Goal: Find specific page/section: Find specific page/section

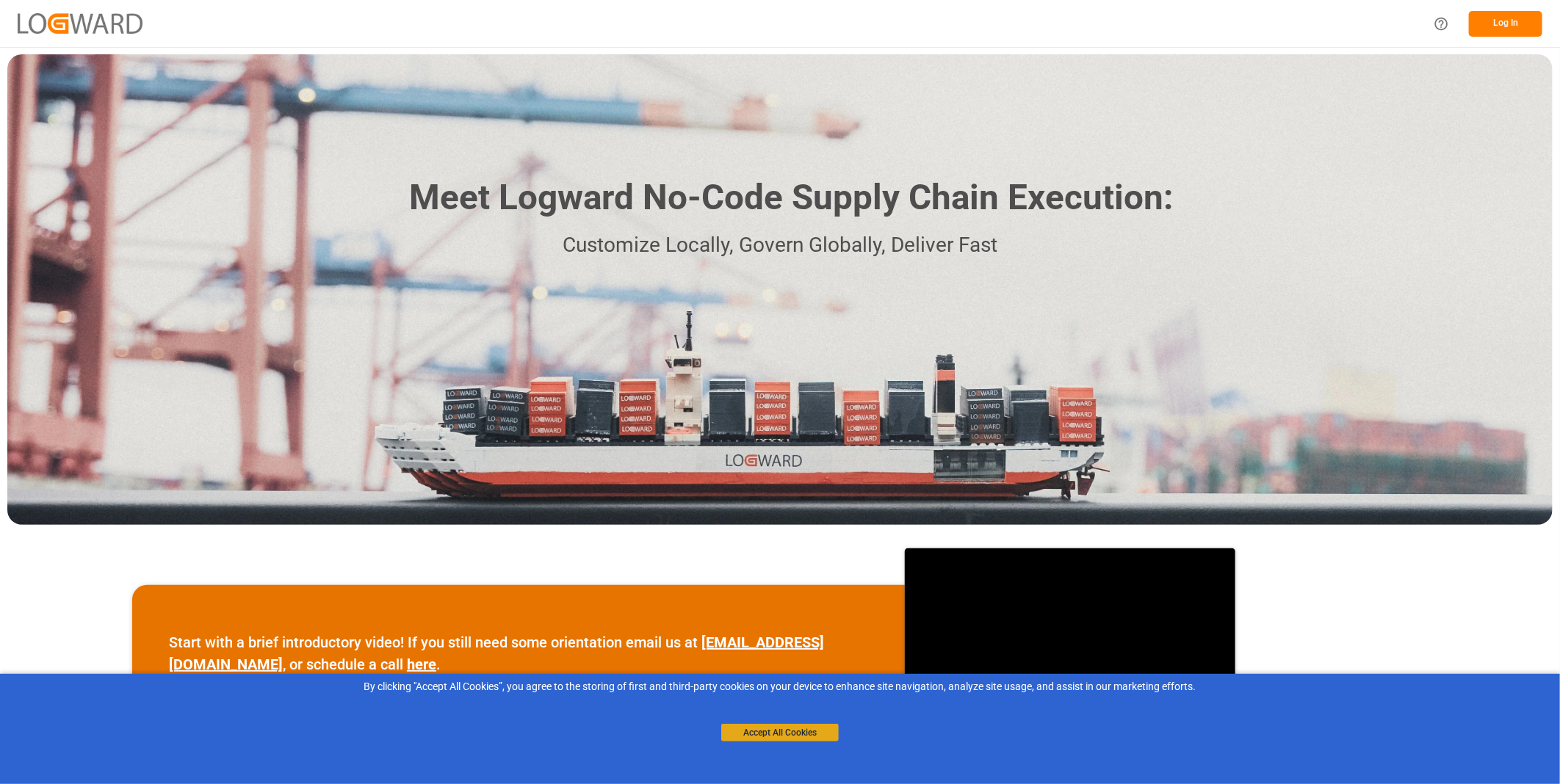
click at [759, 736] on button "Accept All Cookies" at bounding box center [780, 733] width 117 height 18
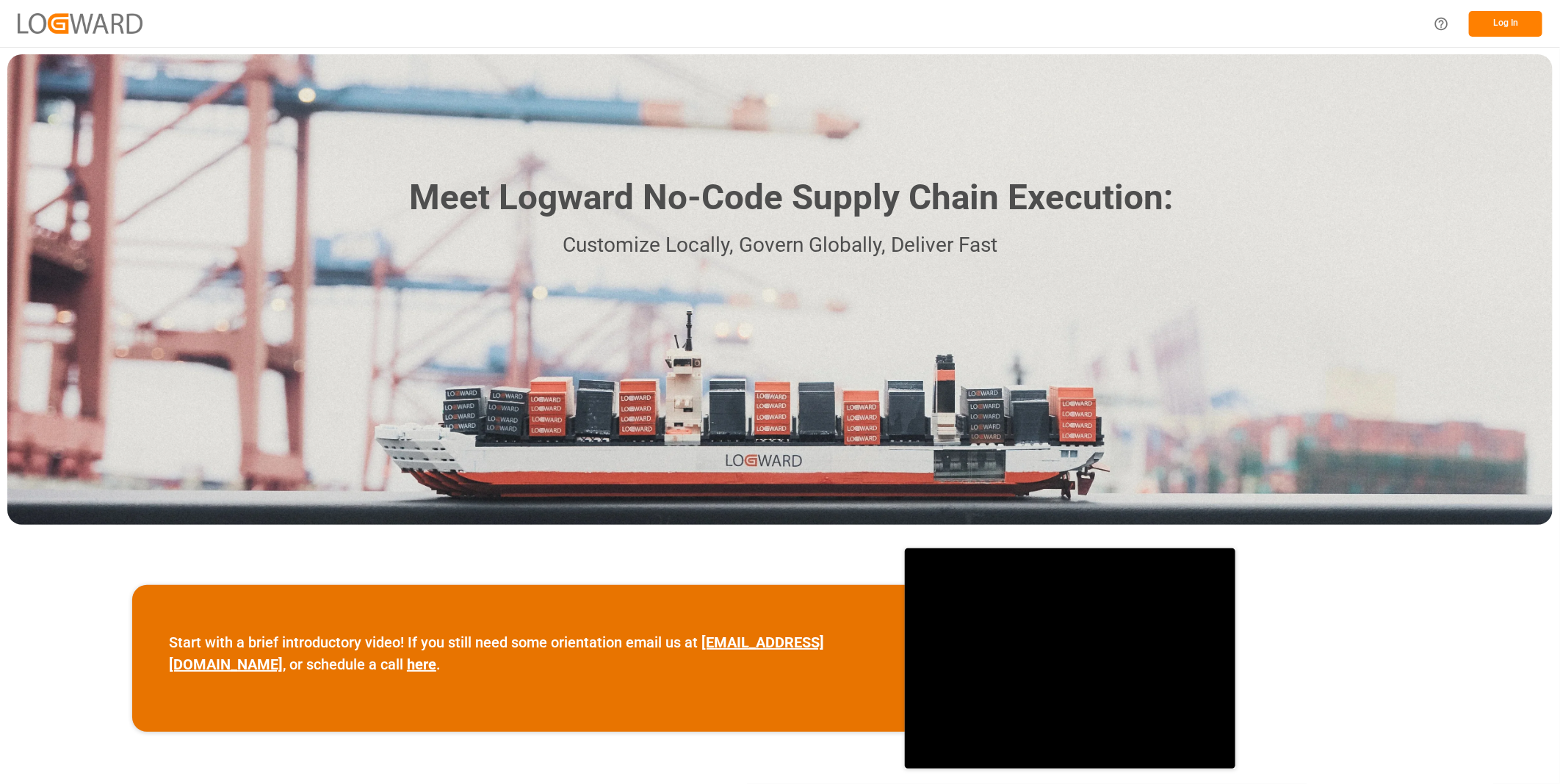
click at [1499, 13] on button "Log In" at bounding box center [1506, 24] width 74 height 26
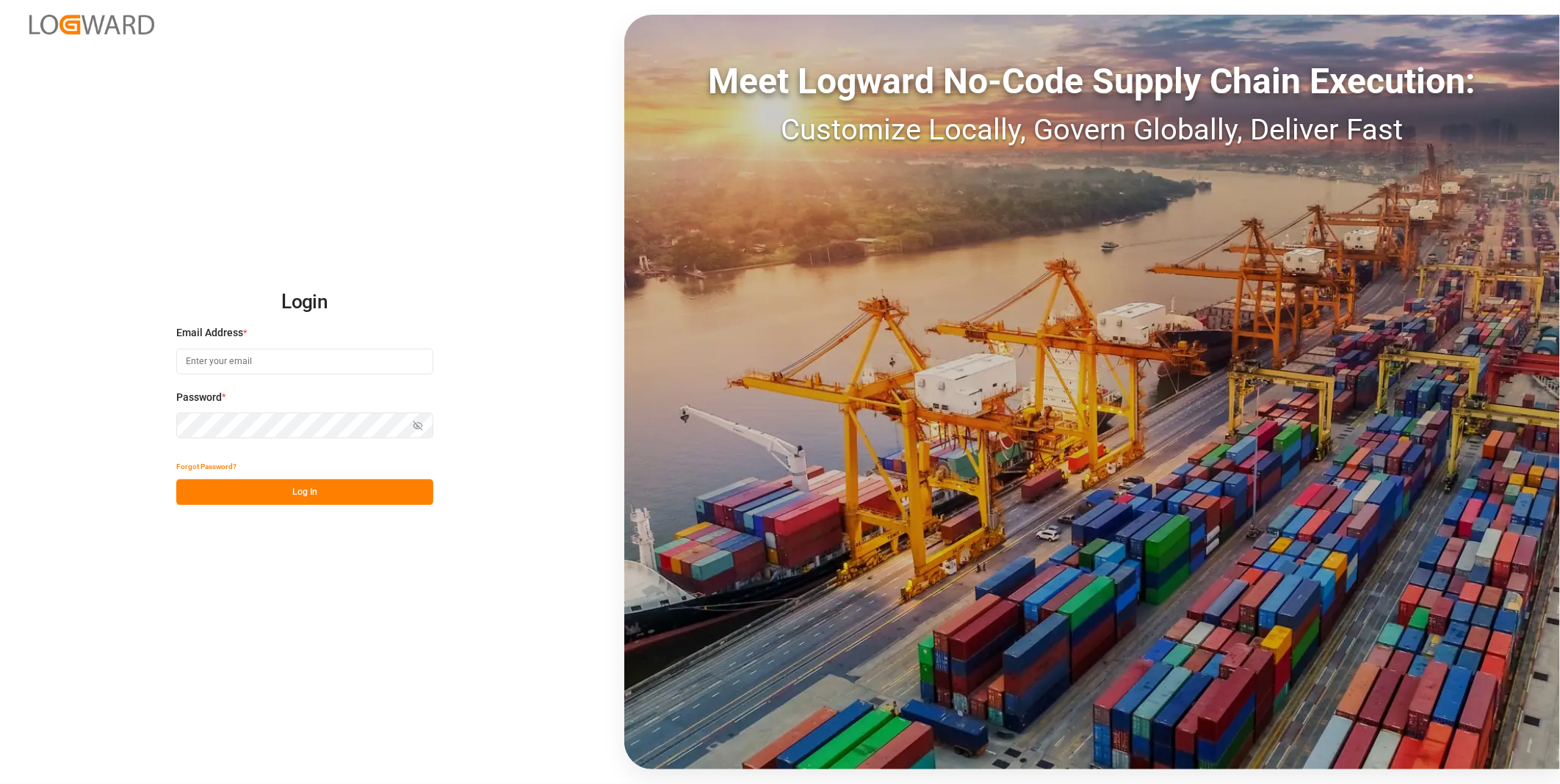
type input "[PERSON_NAME][EMAIL_ADDRESS][DOMAIN_NAME]"
click at [361, 507] on div "Login Email Address * [PERSON_NAME][EMAIL_ADDRESS][DOMAIN_NAME] Password * Show…" at bounding box center [780, 392] width 1560 height 784
click at [358, 497] on button "Log In" at bounding box center [305, 492] width 257 height 26
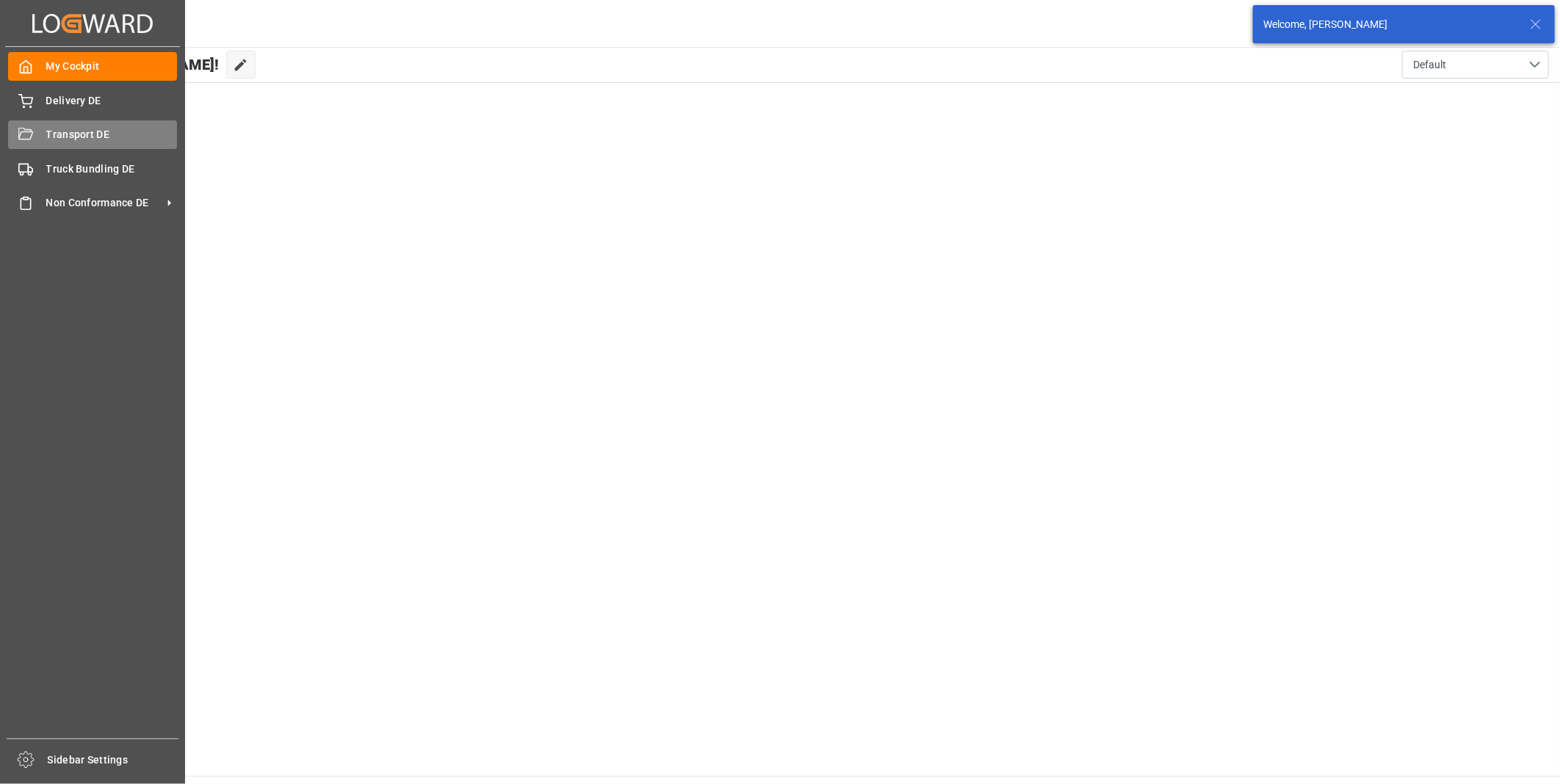
click at [27, 133] on icon at bounding box center [26, 135] width 15 height 15
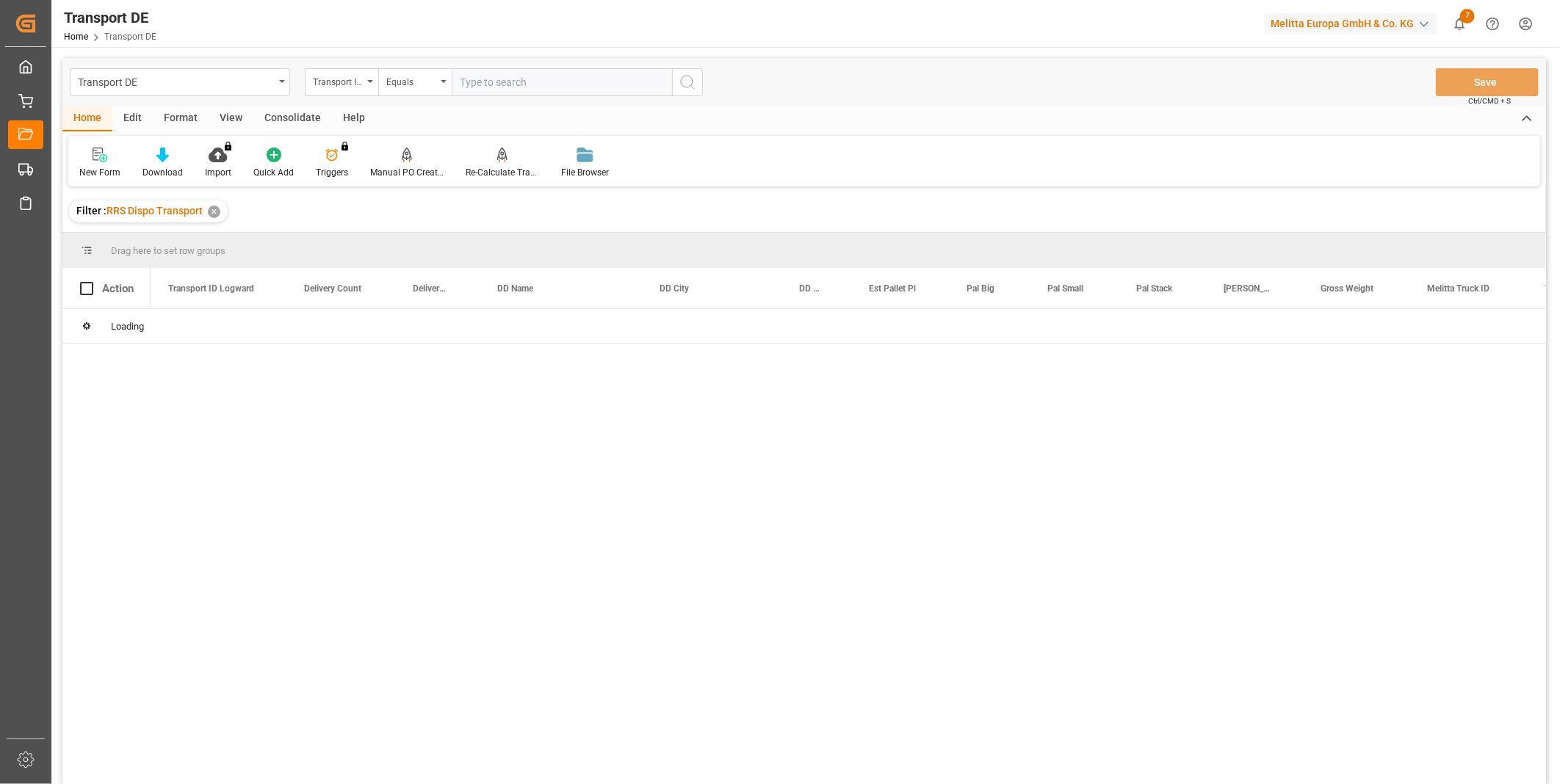
click at [292, 127] on div "Consolidate" at bounding box center [293, 119] width 79 height 25
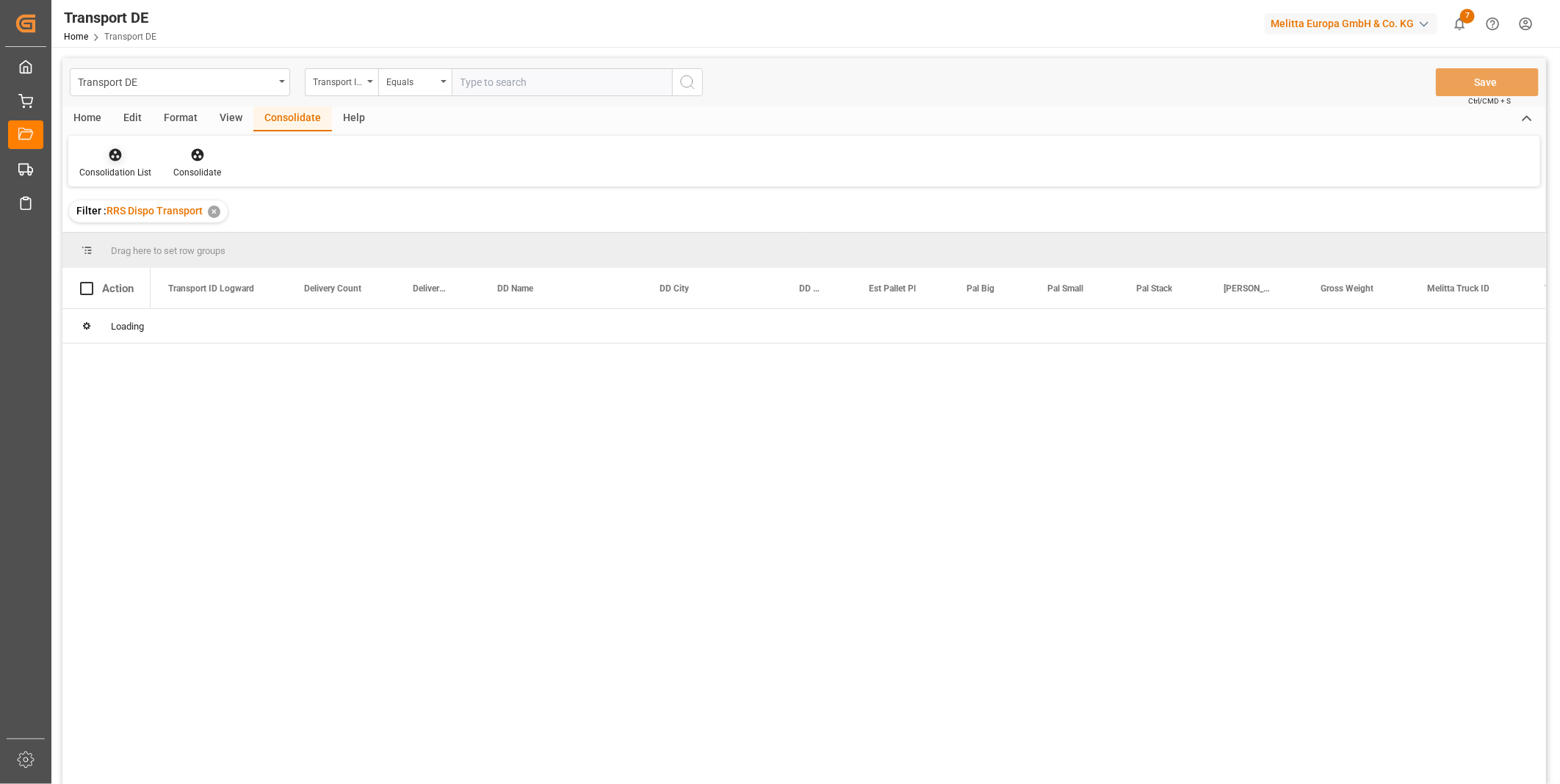
click at [130, 157] on div at bounding box center [115, 155] width 72 height 16
click at [219, 268] on div "Transport DE Transport ID Logward Equals Save Ctrl/CMD + S Home Edit Format Vie…" at bounding box center [804, 441] width 1483 height 765
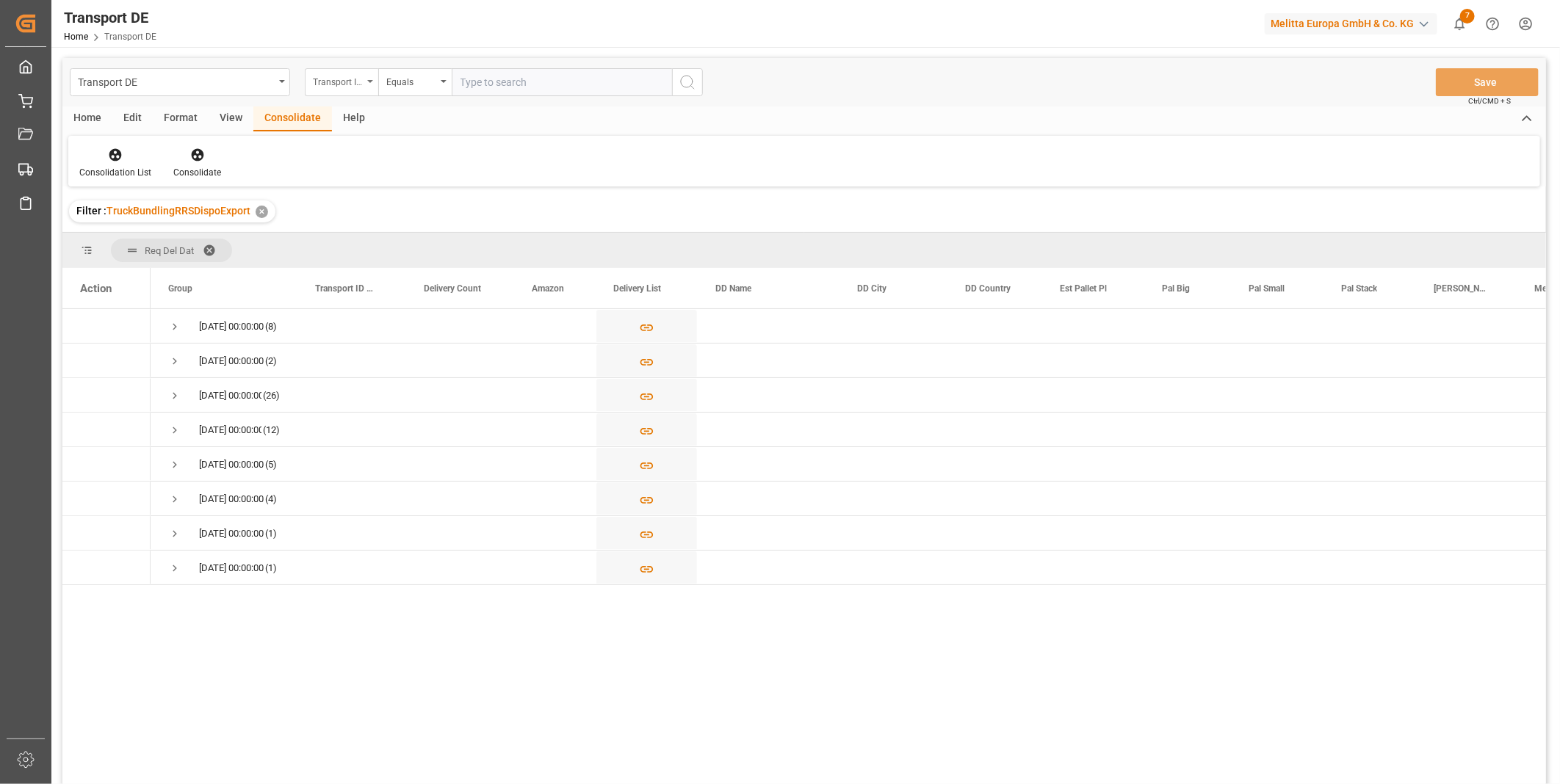
click at [354, 83] on div "Transport ID Logward" at bounding box center [337, 80] width 50 height 17
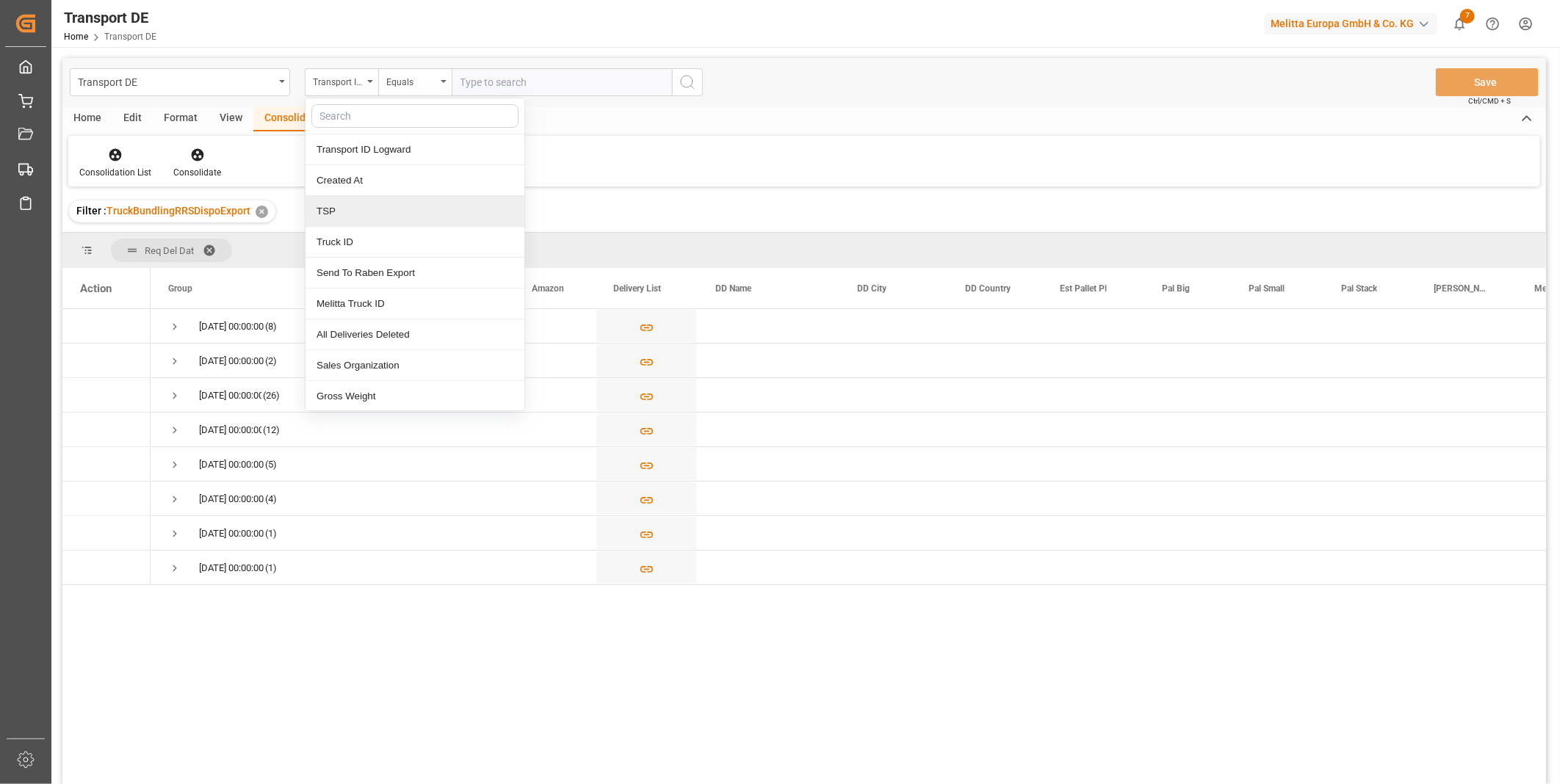
type input "o"
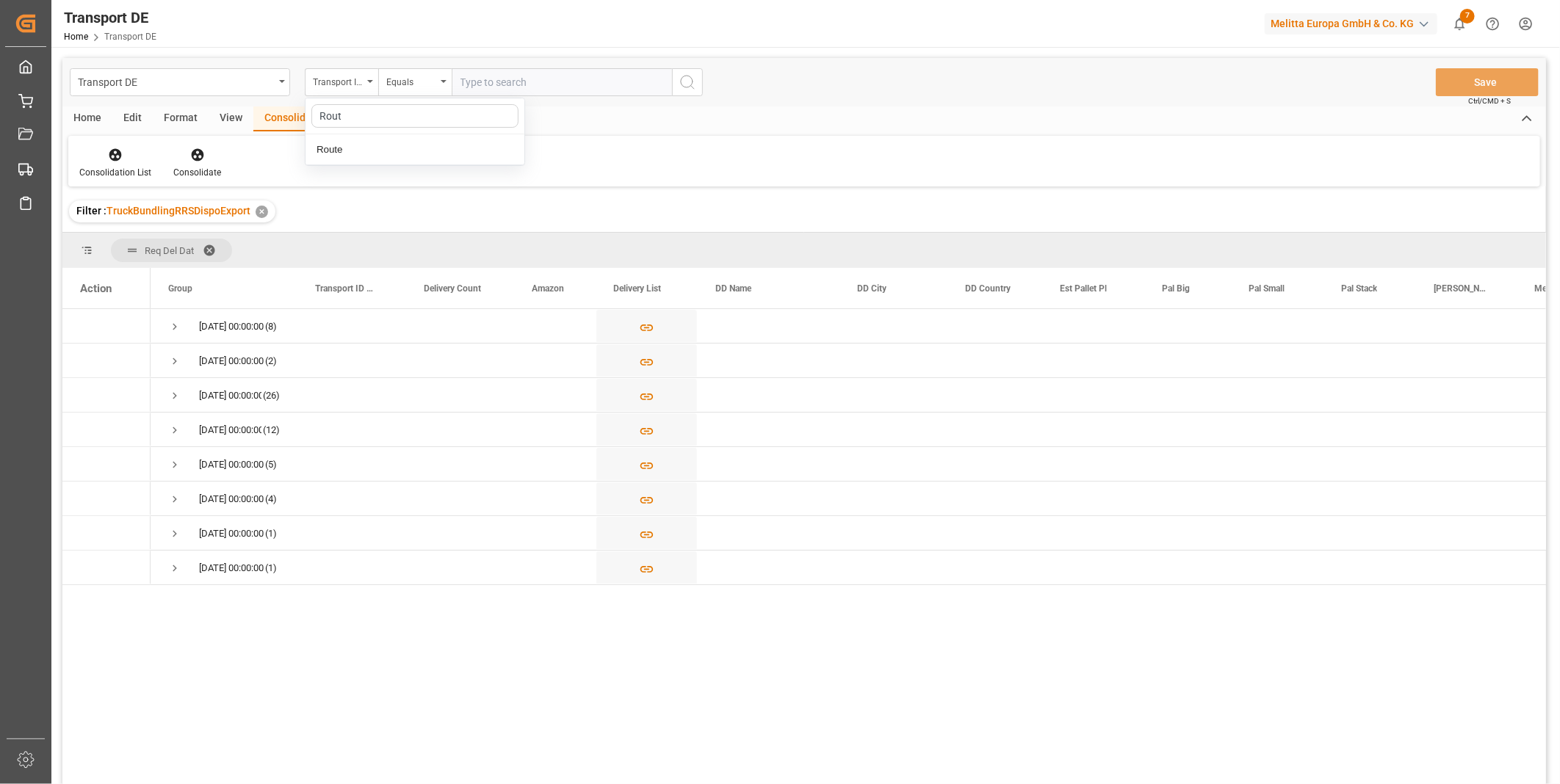
type input "Route"
click at [427, 158] on div "Route" at bounding box center [415, 150] width 219 height 31
click at [422, 82] on div "Equals" at bounding box center [411, 80] width 50 height 17
click at [413, 252] on div "Starts with" at bounding box center [488, 242] width 219 height 31
type input "CZ"
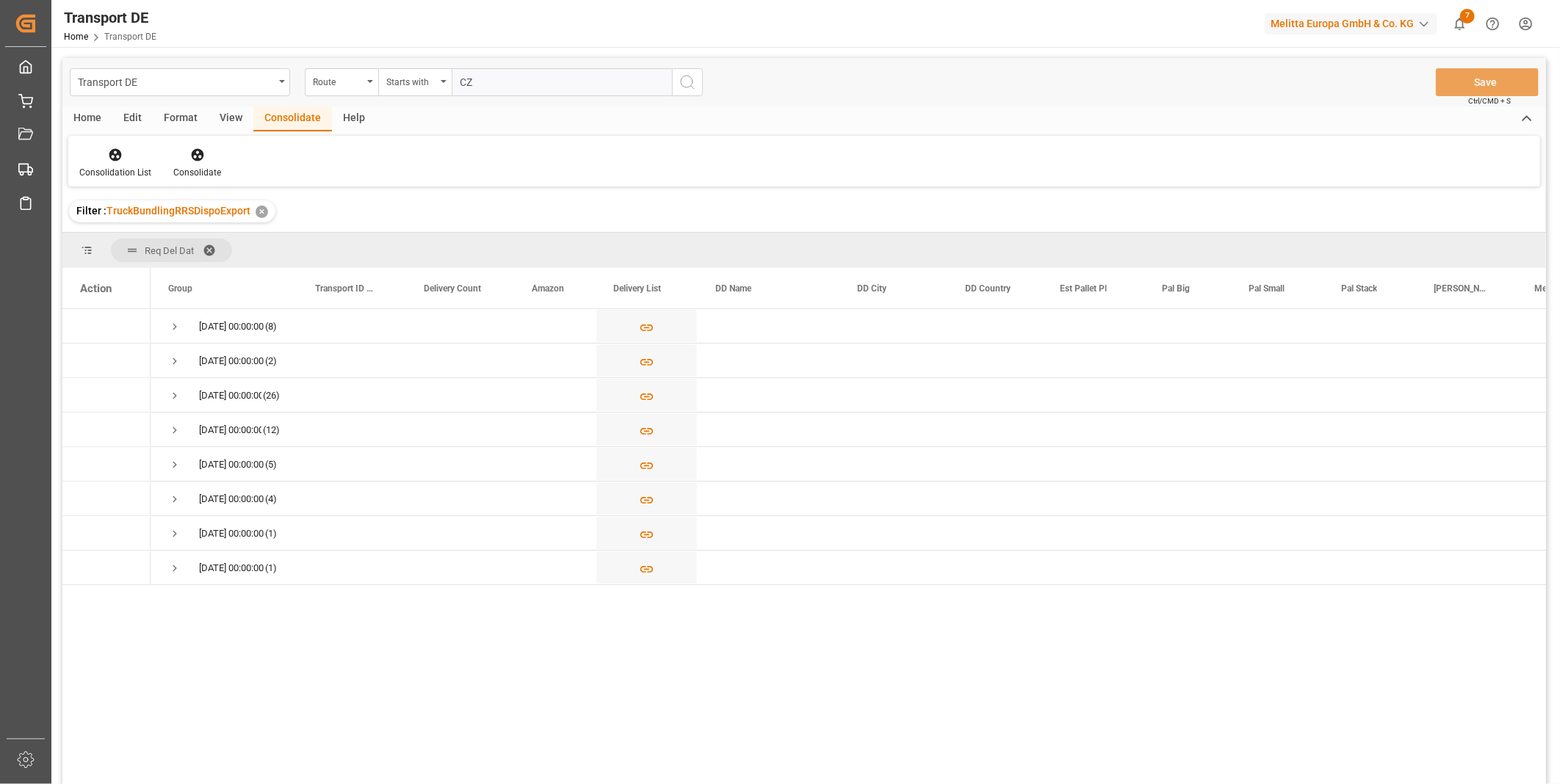
click at [693, 85] on icon "search button" at bounding box center [687, 82] width 18 height 18
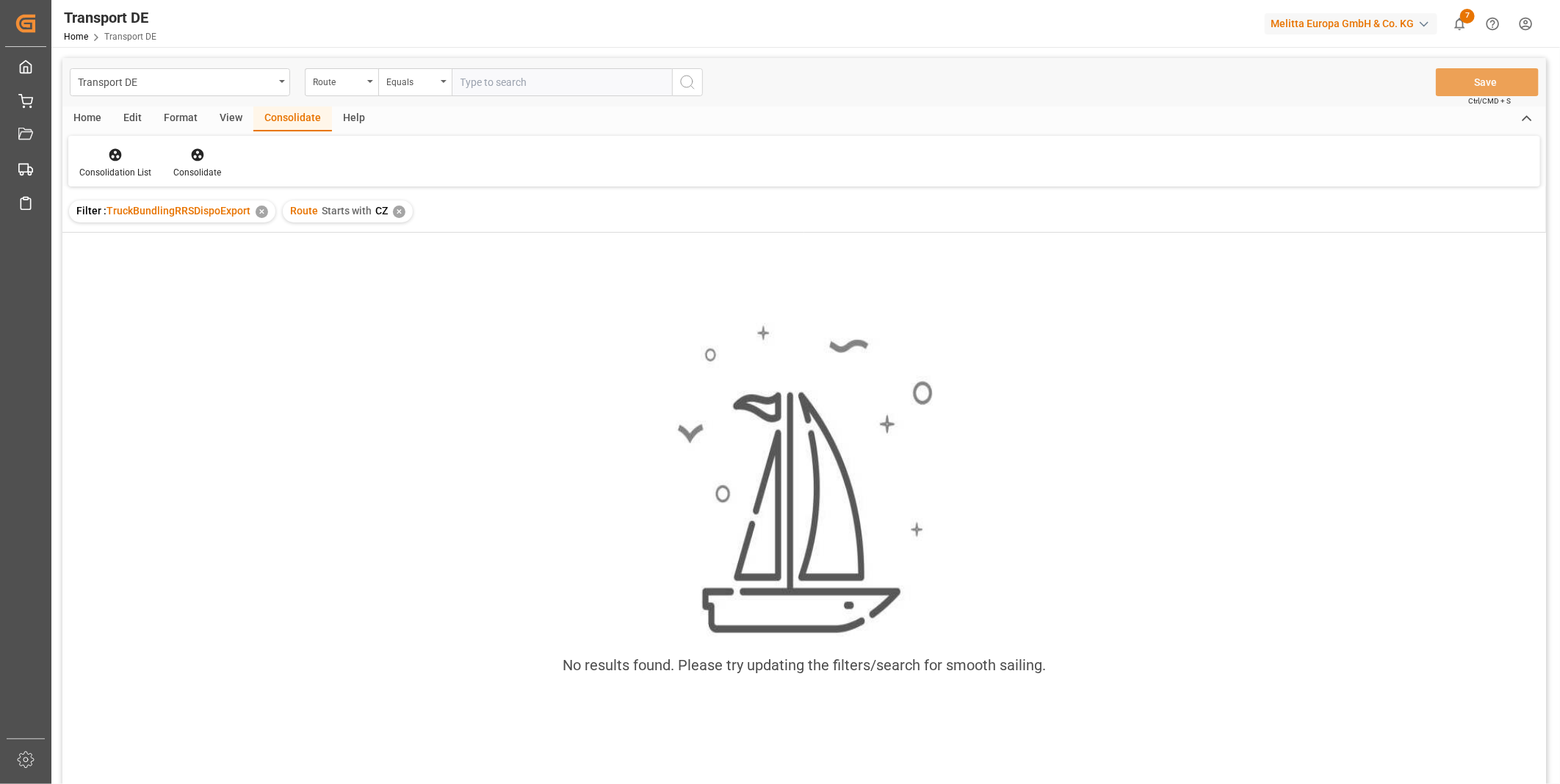
click at [398, 210] on div "✕" at bounding box center [399, 212] width 13 height 13
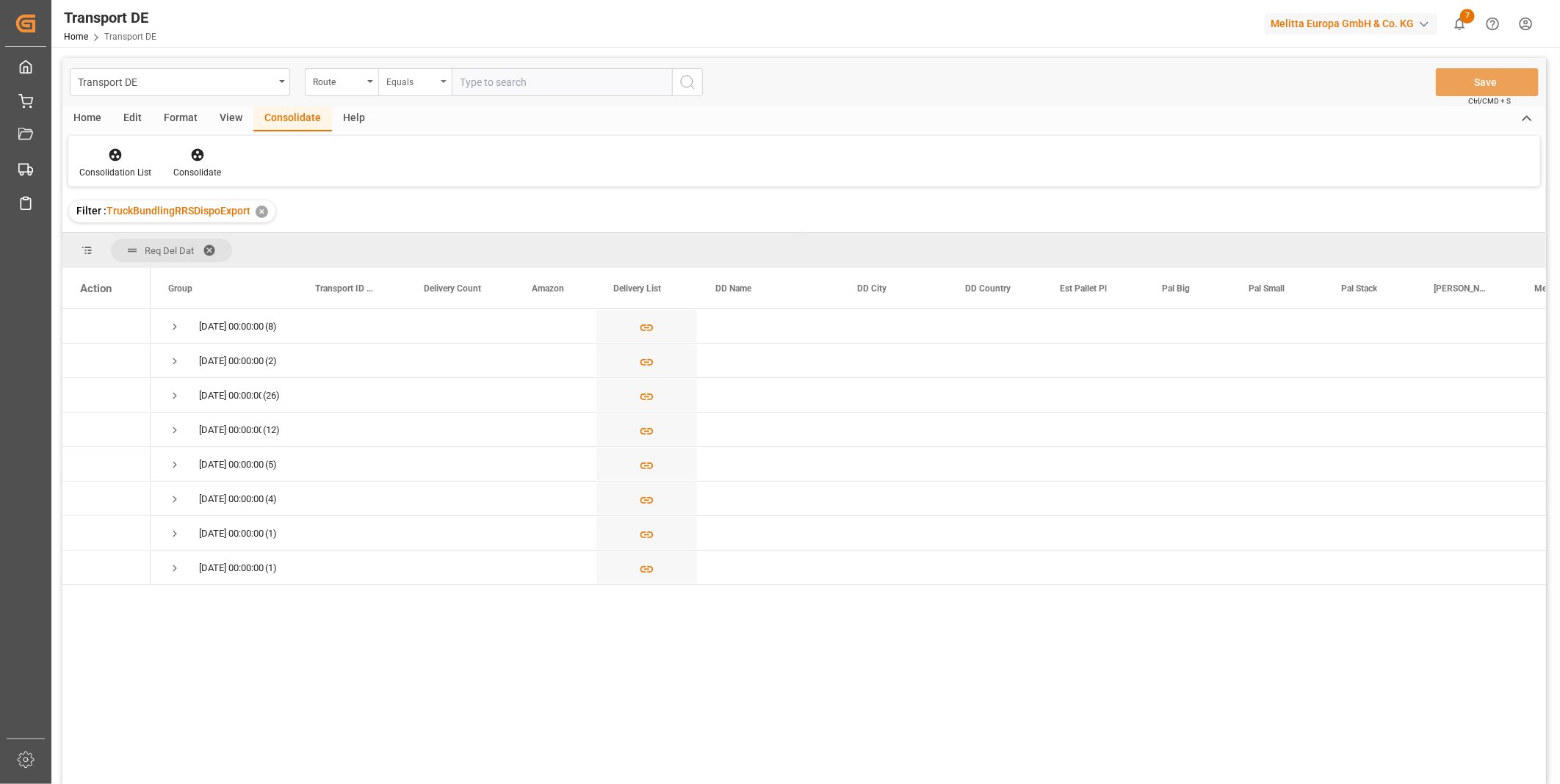
click at [432, 85] on div "Equals" at bounding box center [411, 80] width 50 height 17
click at [407, 238] on div "Starts with" at bounding box center [488, 242] width 219 height 31
type input "PL"
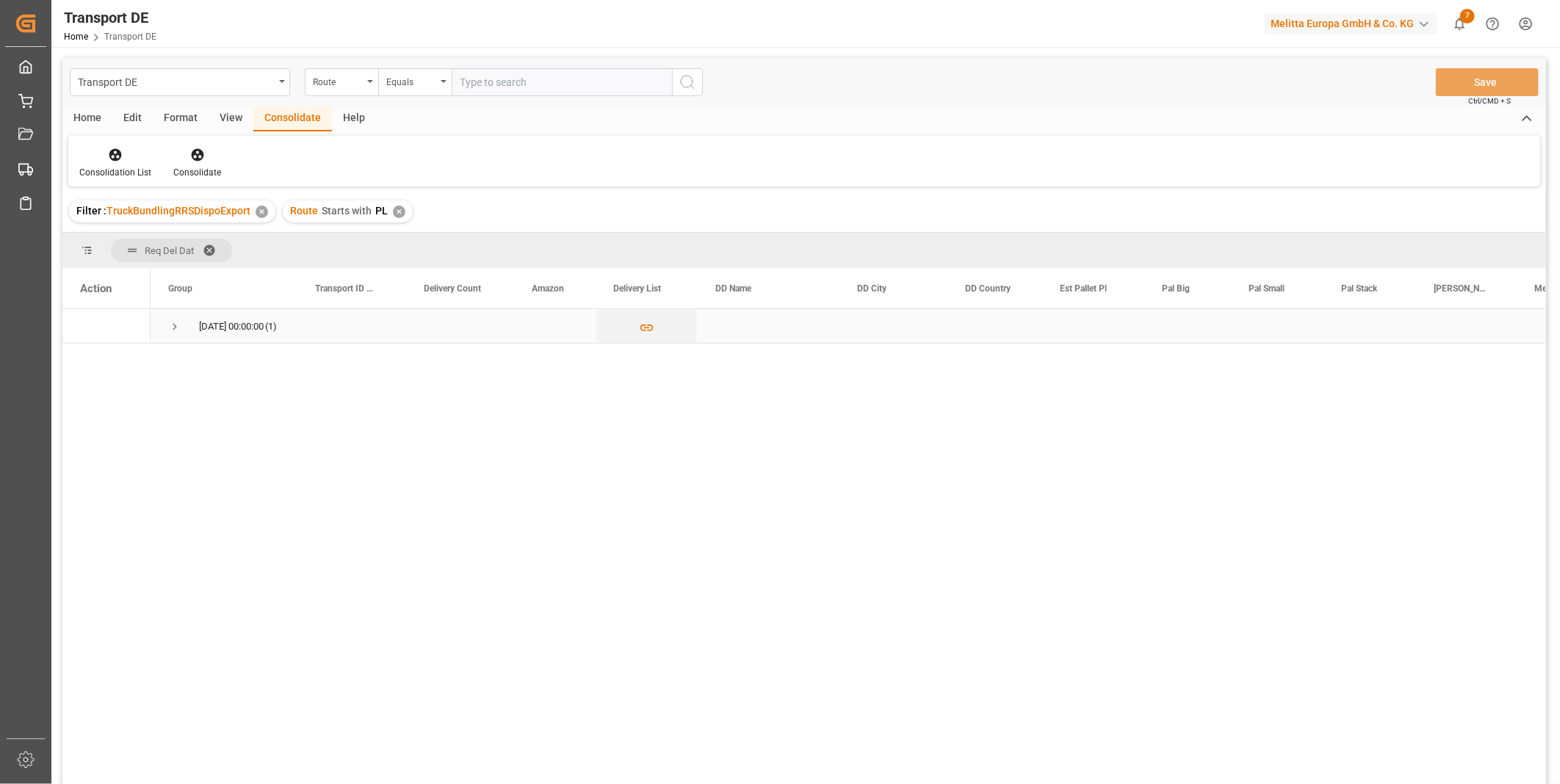
click at [165, 331] on div "[DATE] 00:00:00 (1)" at bounding box center [224, 325] width 147 height 33
click at [172, 331] on span "Press SPACE to select this row." at bounding box center [175, 327] width 13 height 13
